Goal: Transaction & Acquisition: Purchase product/service

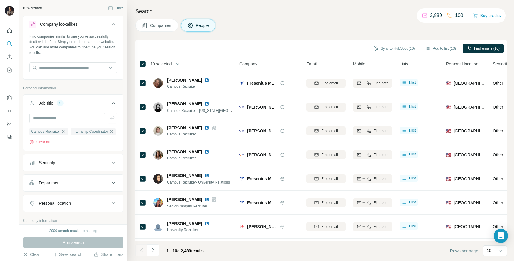
scroll to position [348, 0]
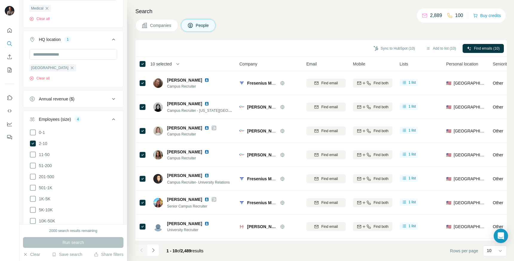
click at [281, 19] on div "Search Companies People Sync to HubSpot (10) Add to list (10) Find emails (10) …" at bounding box center [320, 130] width 387 height 261
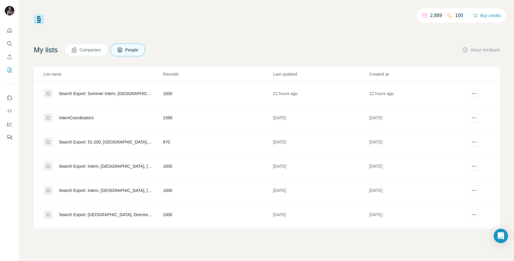
scroll to position [130, 0]
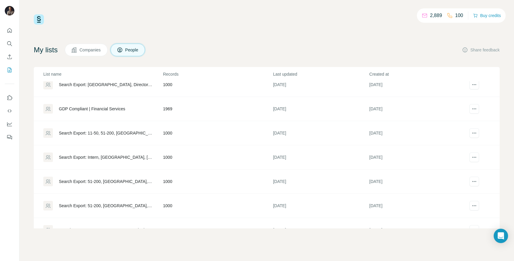
click at [489, 10] on div "2,889 100 Buy credits" at bounding box center [461, 15] width 89 height 14
click at [486, 14] on button "Buy credits" at bounding box center [487, 15] width 28 height 8
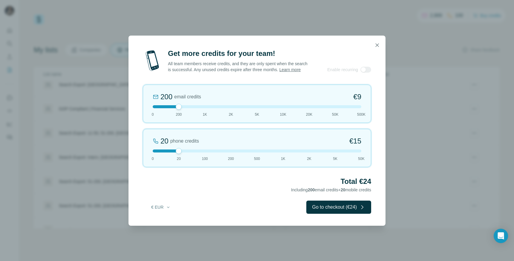
click at [204, 108] on div at bounding box center [257, 106] width 209 height 3
drag, startPoint x: 177, startPoint y: 154, endPoint x: 116, endPoint y: 154, distance: 61.3
click at [116, 154] on div "Get more credits for your team! All team members receive credits, and they are …" at bounding box center [257, 130] width 514 height 261
click at [168, 209] on icon "button" at bounding box center [168, 207] width 5 height 5
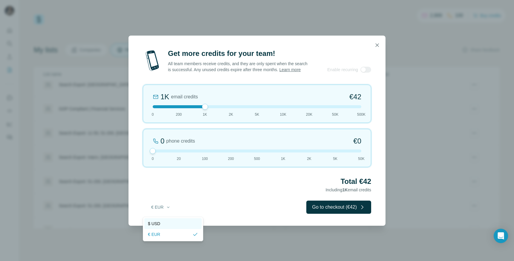
click at [161, 221] on div "$ USD" at bounding box center [173, 224] width 50 height 6
click at [254, 108] on div "1K email credits $42 0 200 1K 2K 5K 10K 20K 50K 500K" at bounding box center [257, 104] width 228 height 38
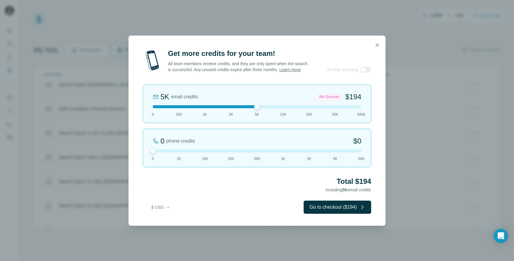
click at [206, 112] on div "5K email credits 8% Discount $194 0 200 1K 2K 5K 10K 20K 50K 500K" at bounding box center [257, 104] width 228 height 38
click at [258, 108] on div at bounding box center [257, 106] width 209 height 3
click at [199, 111] on div "5K email credits 8% Discount $194 0 200 1K 2K 5K 10K 20K 50K 500K" at bounding box center [257, 104] width 228 height 38
click at [256, 112] on div "1K email credits $42 0 200 1K 2K 5K 10K 20K 50K 500K" at bounding box center [257, 104] width 228 height 38
click at [291, 118] on div "5K email credits 8% Discount $194 0 200 1K 2K 5K 10K 20K 50K 500K" at bounding box center [257, 104] width 228 height 38
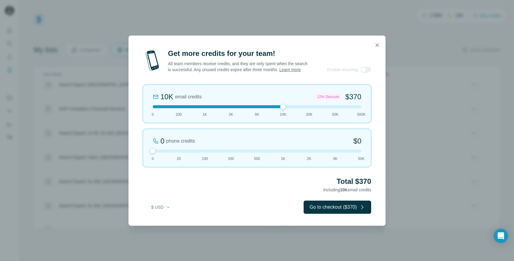
click at [312, 108] on div at bounding box center [257, 106] width 209 height 3
click at [208, 108] on div at bounding box center [257, 106] width 209 height 3
